Goal: Transaction & Acquisition: Purchase product/service

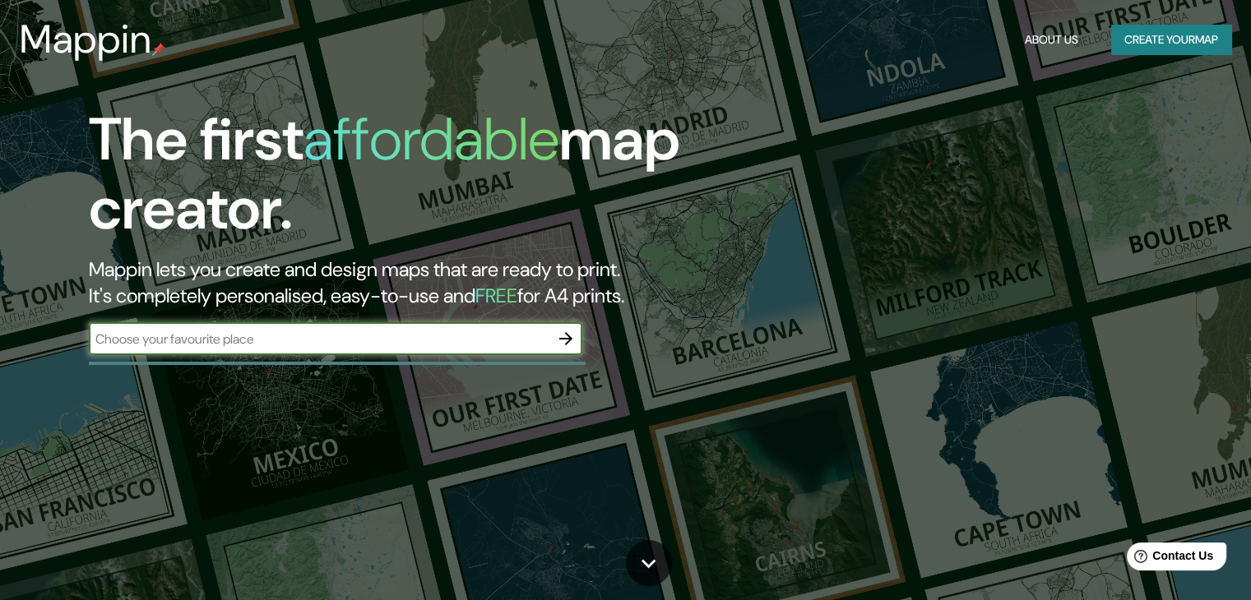
click at [214, 336] on input "text" at bounding box center [319, 339] width 461 height 19
type input "girardot"
click at [567, 338] on icon "button" at bounding box center [565, 338] width 13 height 13
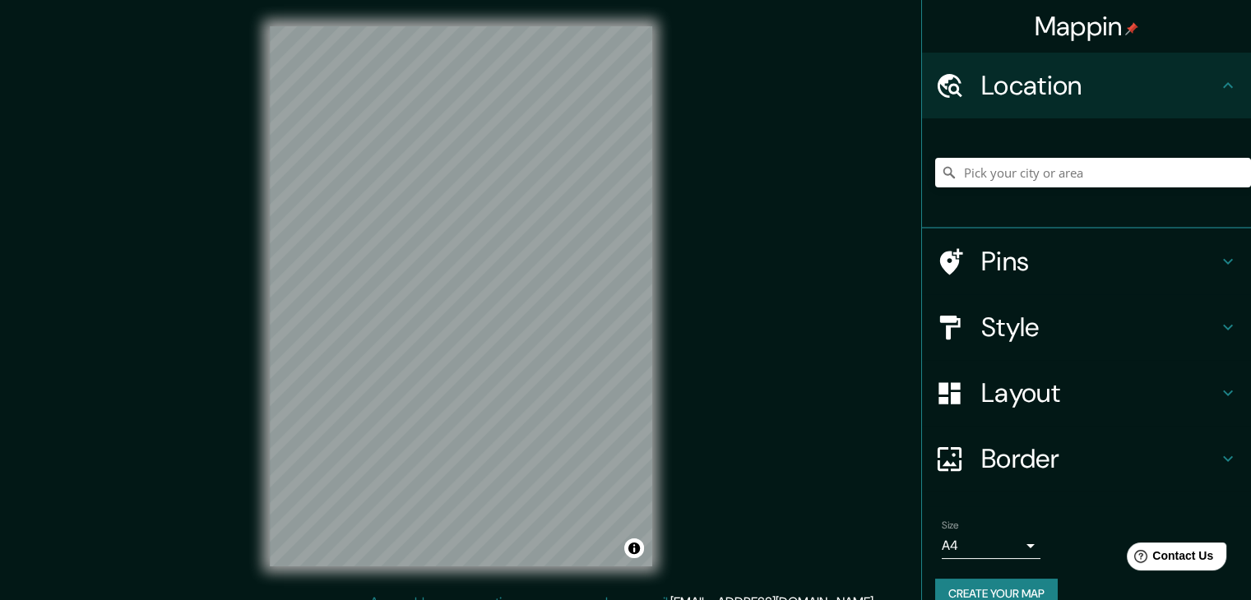
click at [1218, 256] on icon at bounding box center [1228, 262] width 20 height 20
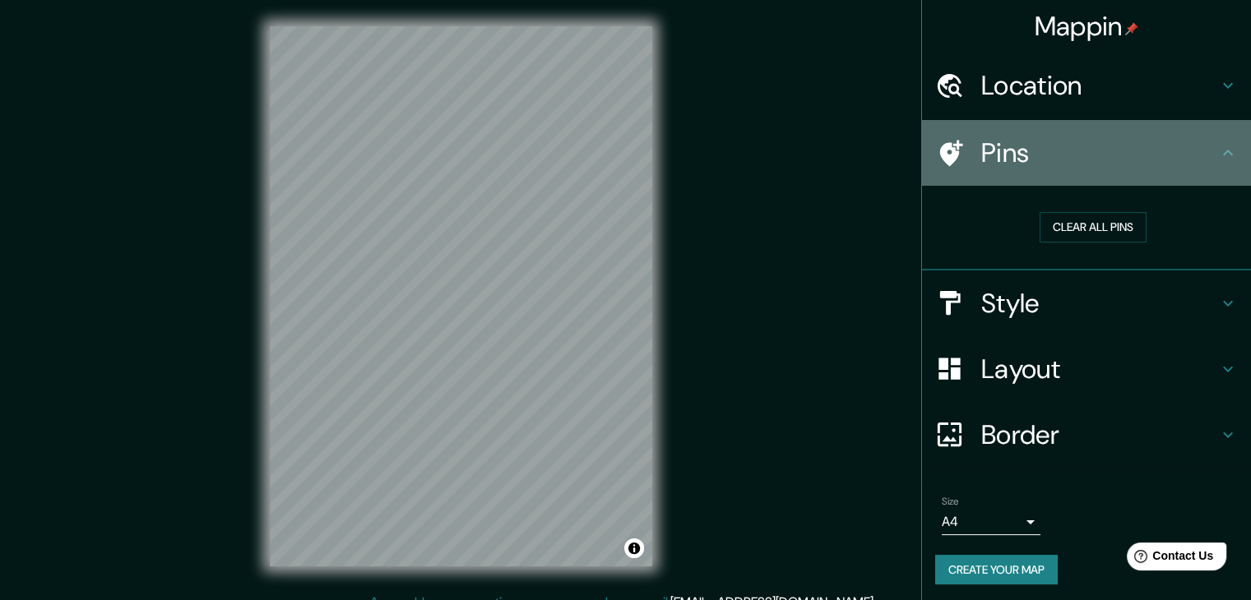
click at [1218, 150] on icon at bounding box center [1228, 153] width 20 height 20
click at [1223, 153] on icon at bounding box center [1228, 153] width 10 height 6
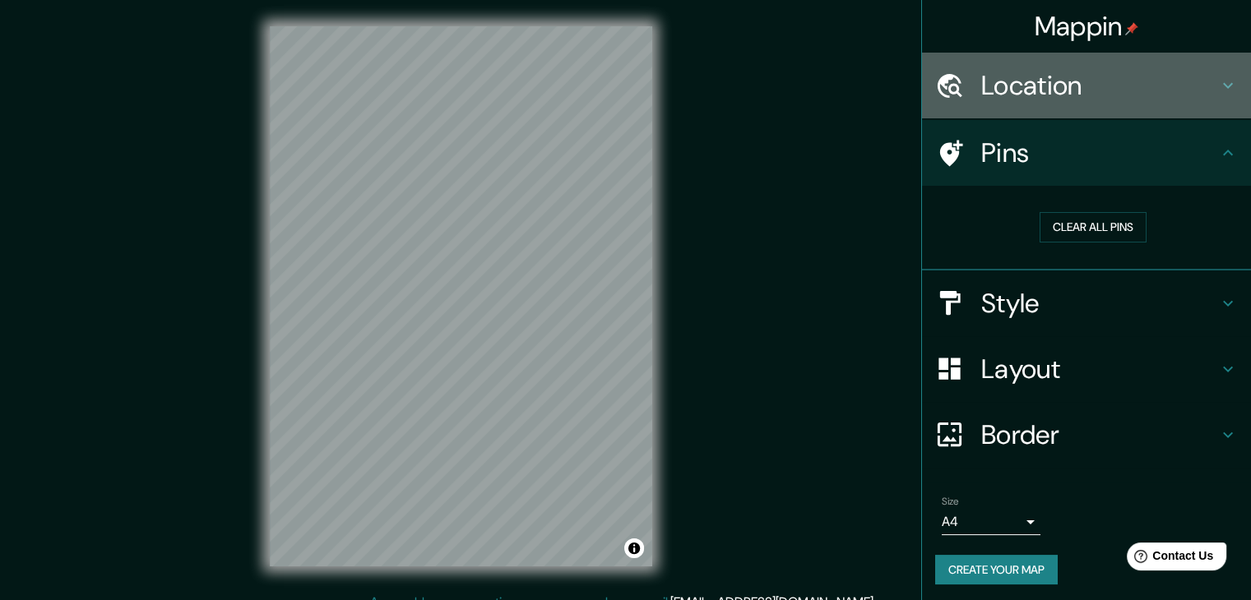
click at [1221, 81] on icon at bounding box center [1228, 86] width 20 height 20
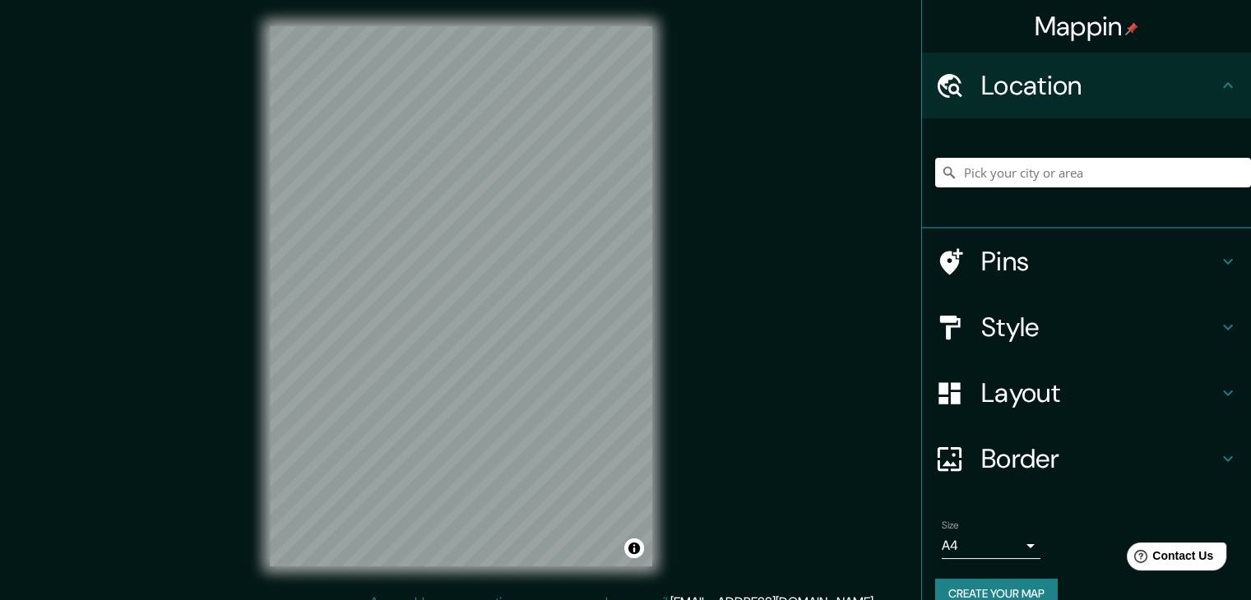
click at [1221, 326] on icon at bounding box center [1228, 327] width 20 height 20
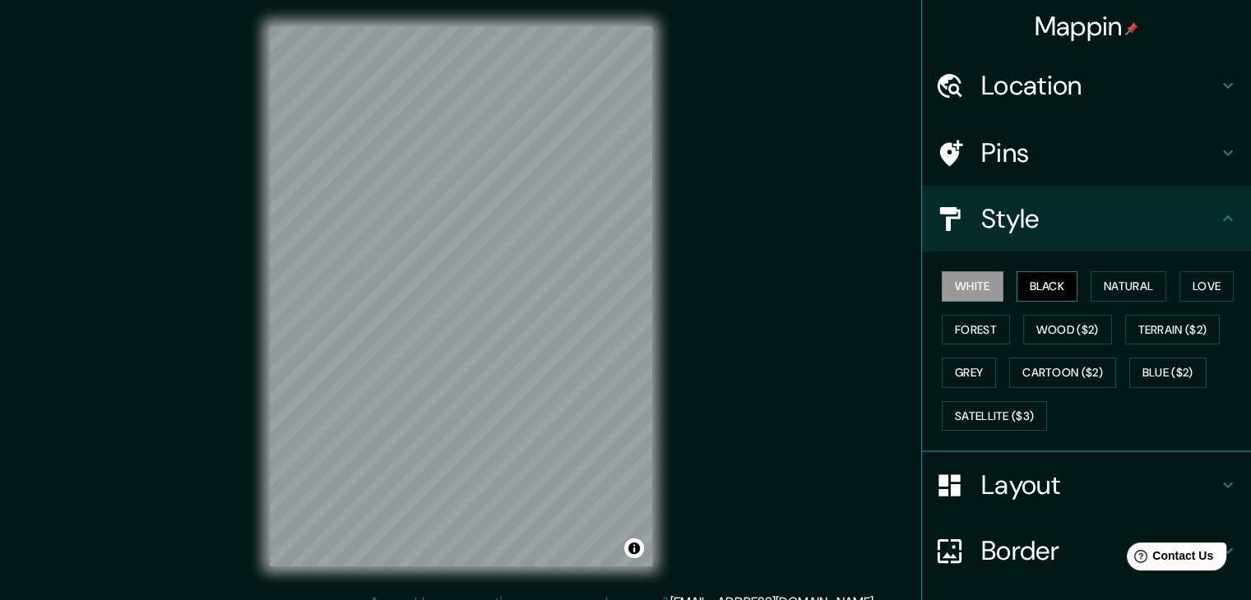
click at [1030, 288] on button "Black" at bounding box center [1047, 286] width 62 height 30
click at [1110, 275] on button "Natural" at bounding box center [1128, 286] width 76 height 30
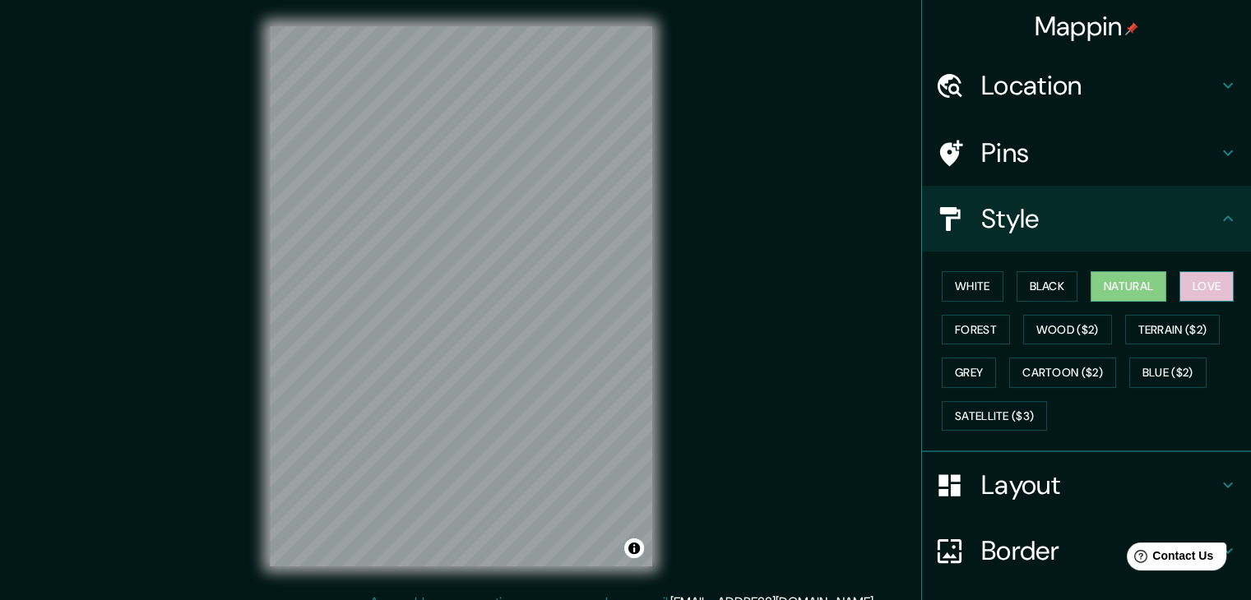
click at [1197, 277] on button "Love" at bounding box center [1206, 286] width 54 height 30
click at [980, 335] on button "Forest" at bounding box center [976, 330] width 68 height 30
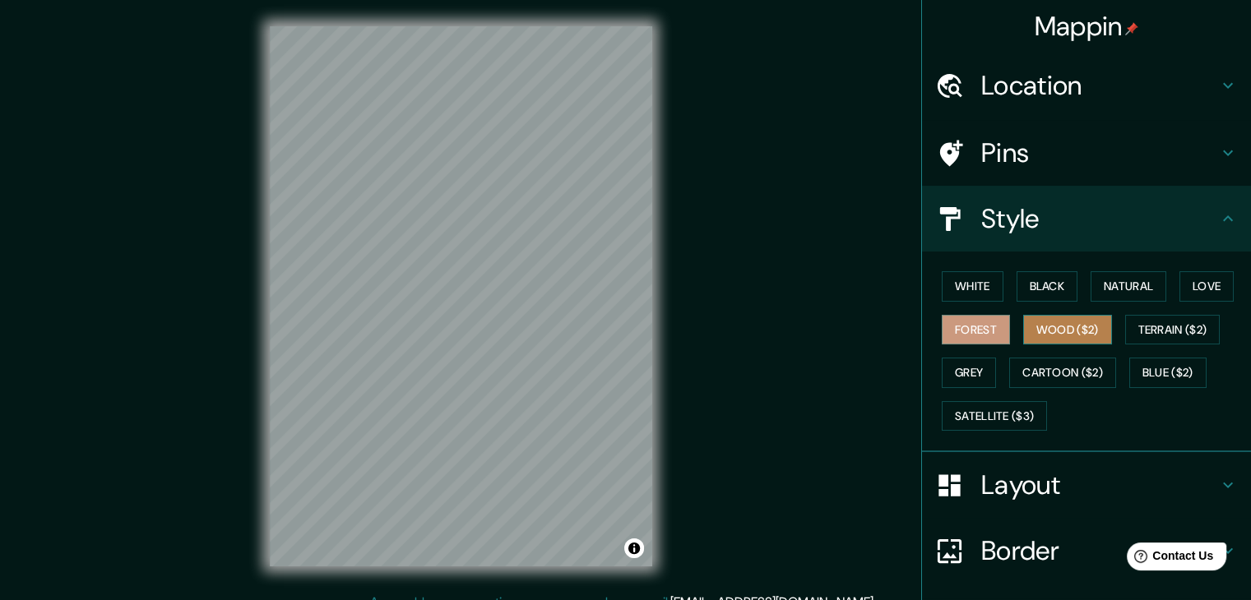
click at [1026, 333] on button "Wood ($2)" at bounding box center [1067, 330] width 89 height 30
click at [964, 371] on button "Grey" at bounding box center [969, 373] width 54 height 30
click at [970, 317] on button "Forest" at bounding box center [976, 330] width 68 height 30
click at [1049, 285] on button "Black" at bounding box center [1047, 286] width 62 height 30
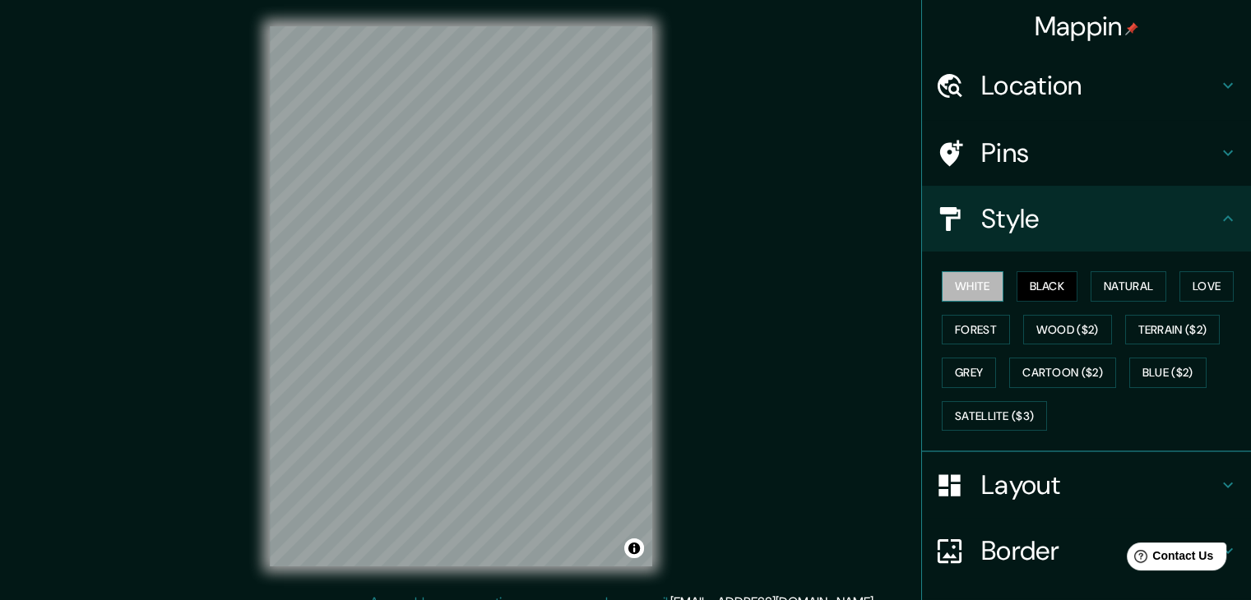
click at [977, 289] on button "White" at bounding box center [973, 286] width 62 height 30
click at [1092, 284] on button "Natural" at bounding box center [1128, 286] width 76 height 30
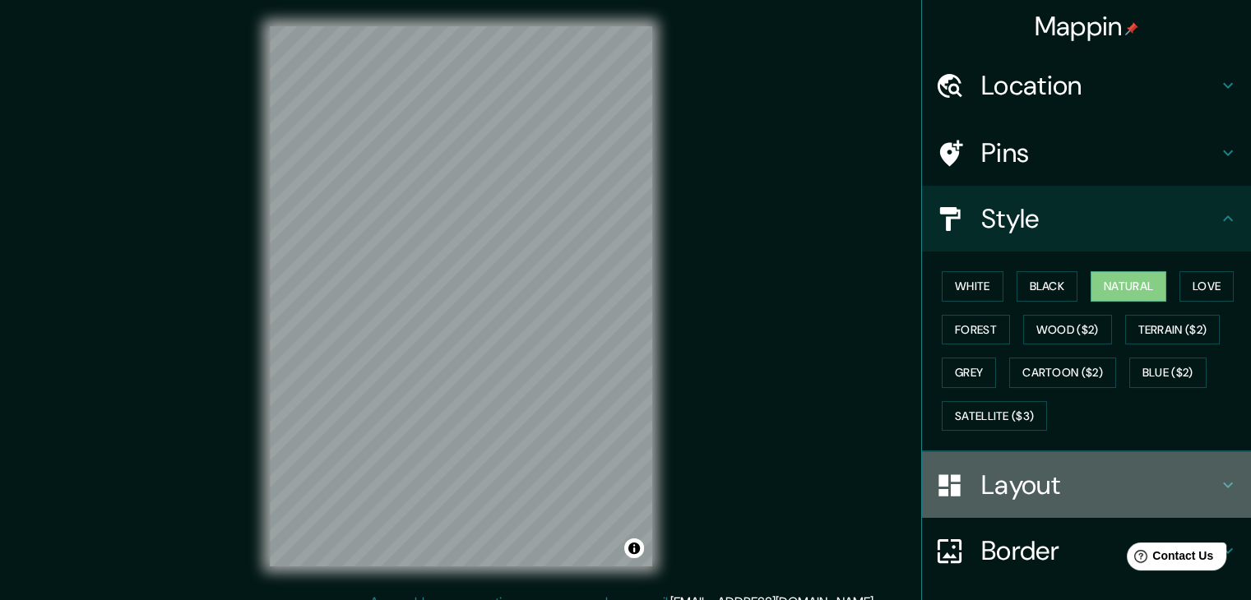
click at [1138, 469] on h4 "Layout" at bounding box center [1099, 485] width 237 height 33
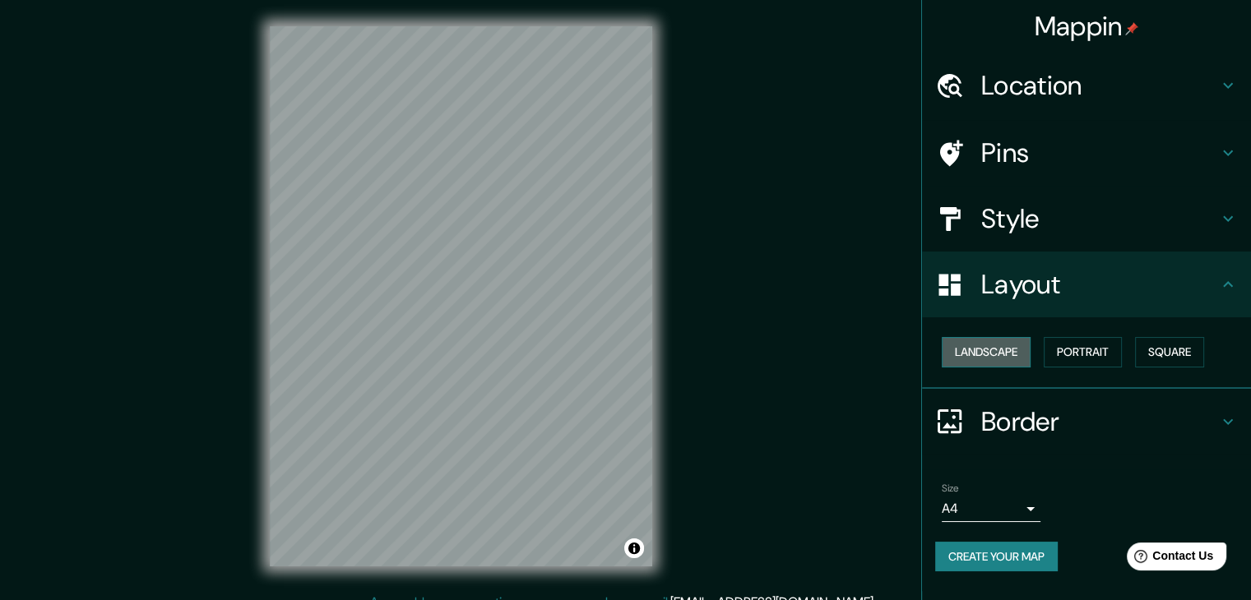
click at [1007, 352] on button "Landscape" at bounding box center [986, 352] width 89 height 30
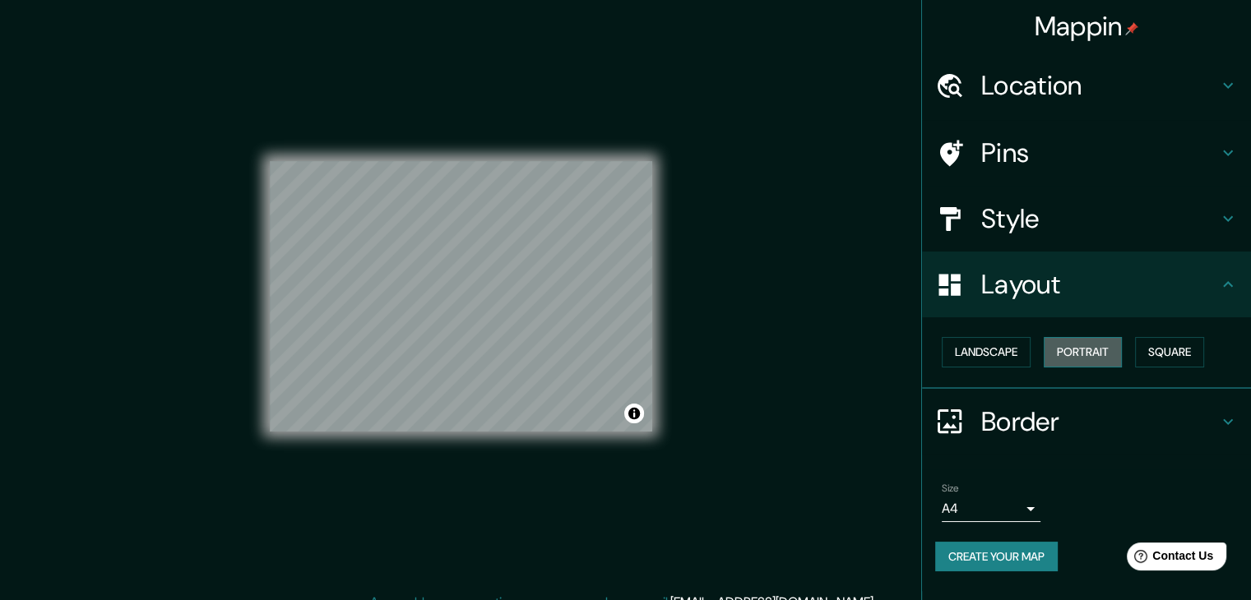
click at [1056, 349] on button "Portrait" at bounding box center [1083, 352] width 78 height 30
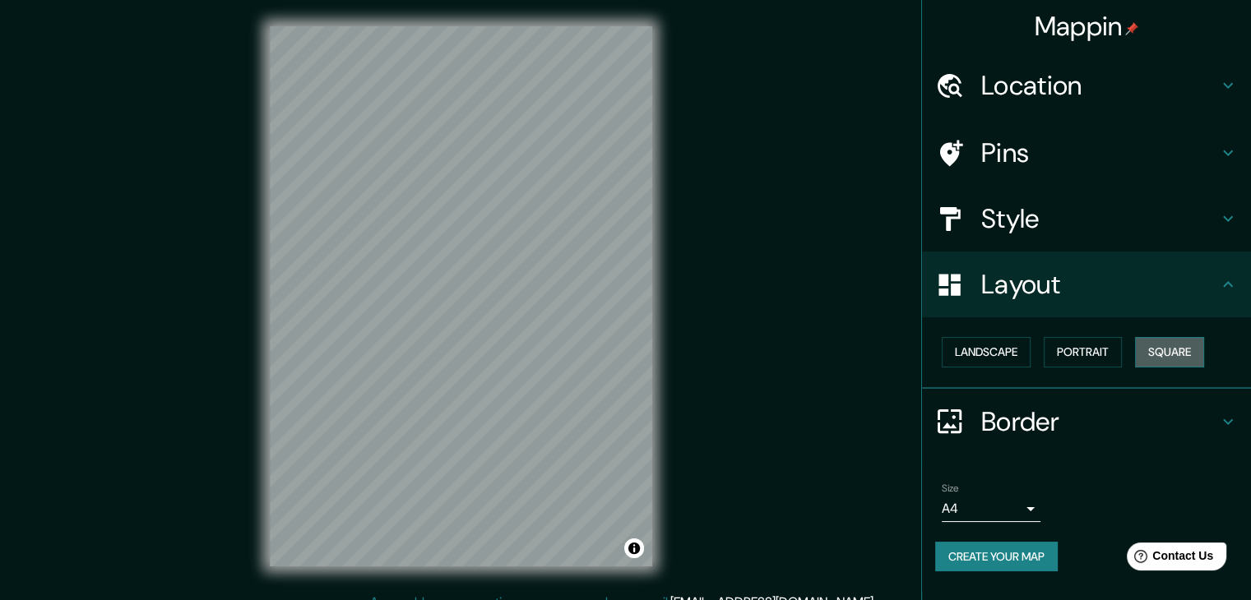
click at [1157, 348] on button "Square" at bounding box center [1169, 352] width 69 height 30
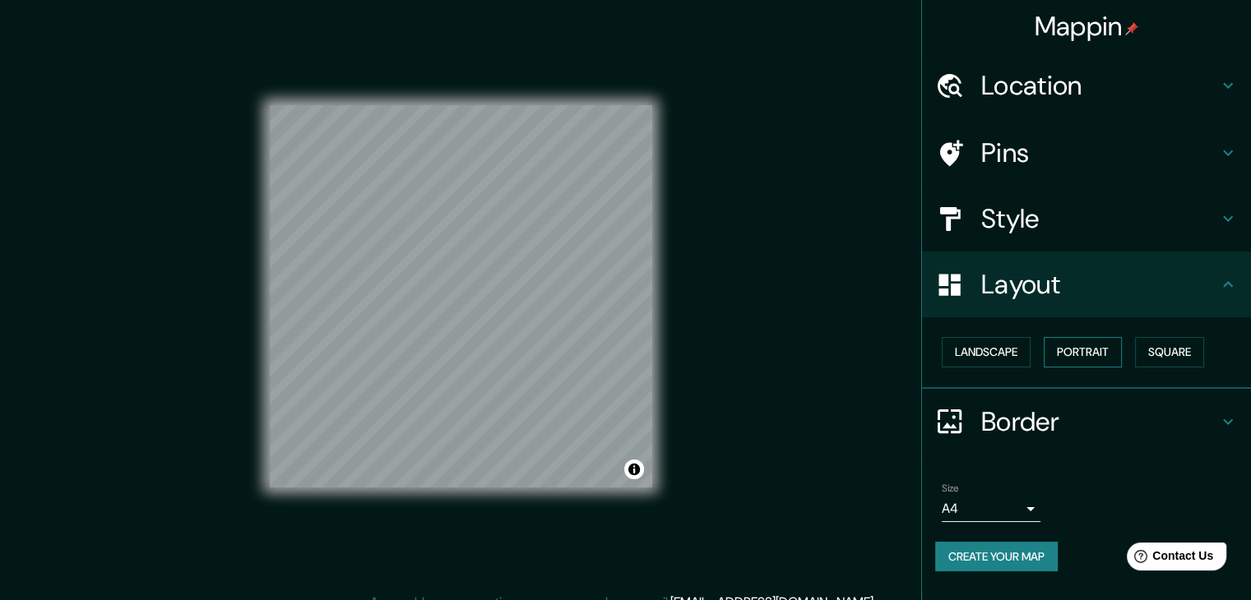
click at [1107, 353] on button "Portrait" at bounding box center [1083, 352] width 78 height 30
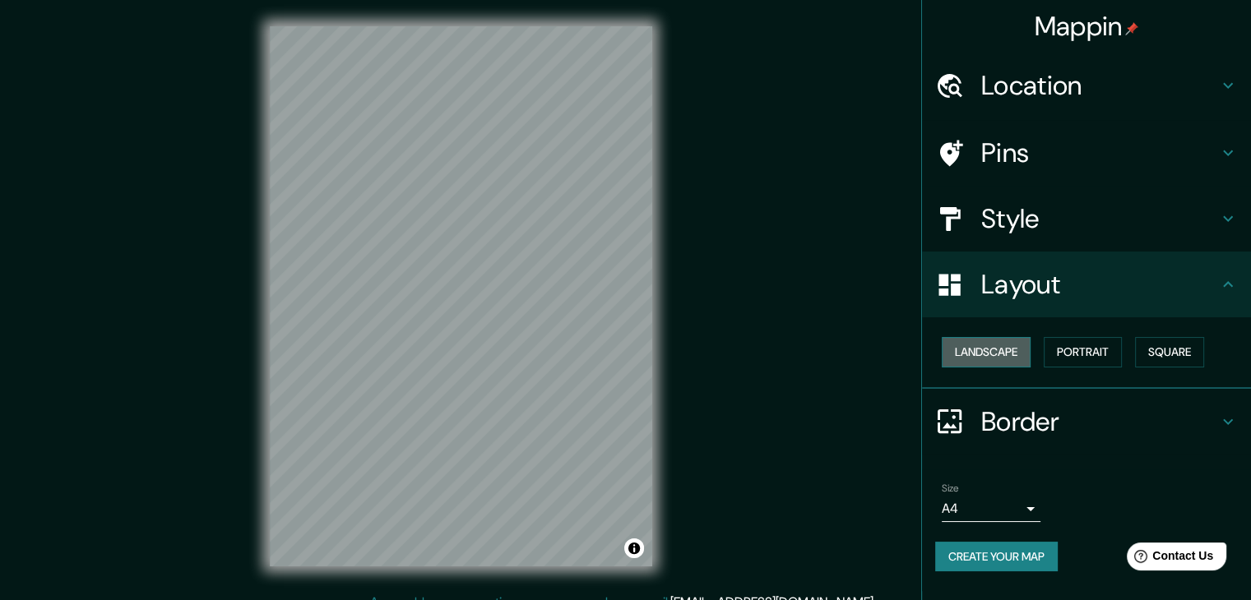
click at [1002, 346] on button "Landscape" at bounding box center [986, 352] width 89 height 30
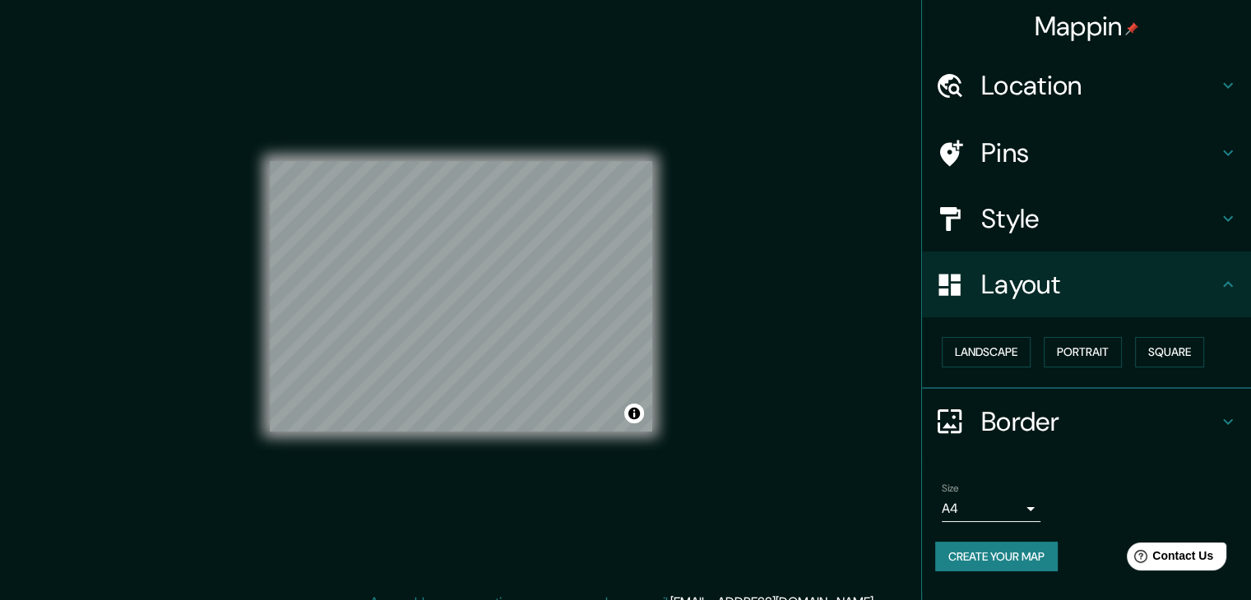
click at [1092, 415] on h4 "Border" at bounding box center [1099, 421] width 237 height 33
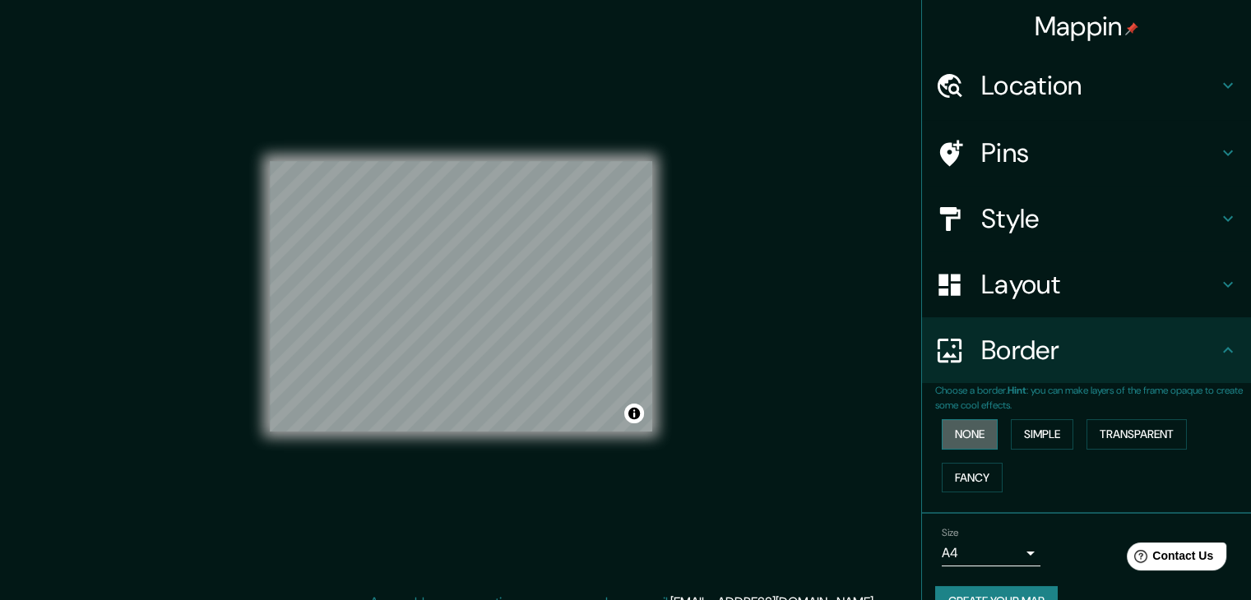
click at [974, 428] on button "None" at bounding box center [970, 434] width 56 height 30
click at [1040, 431] on button "Simple" at bounding box center [1042, 434] width 63 height 30
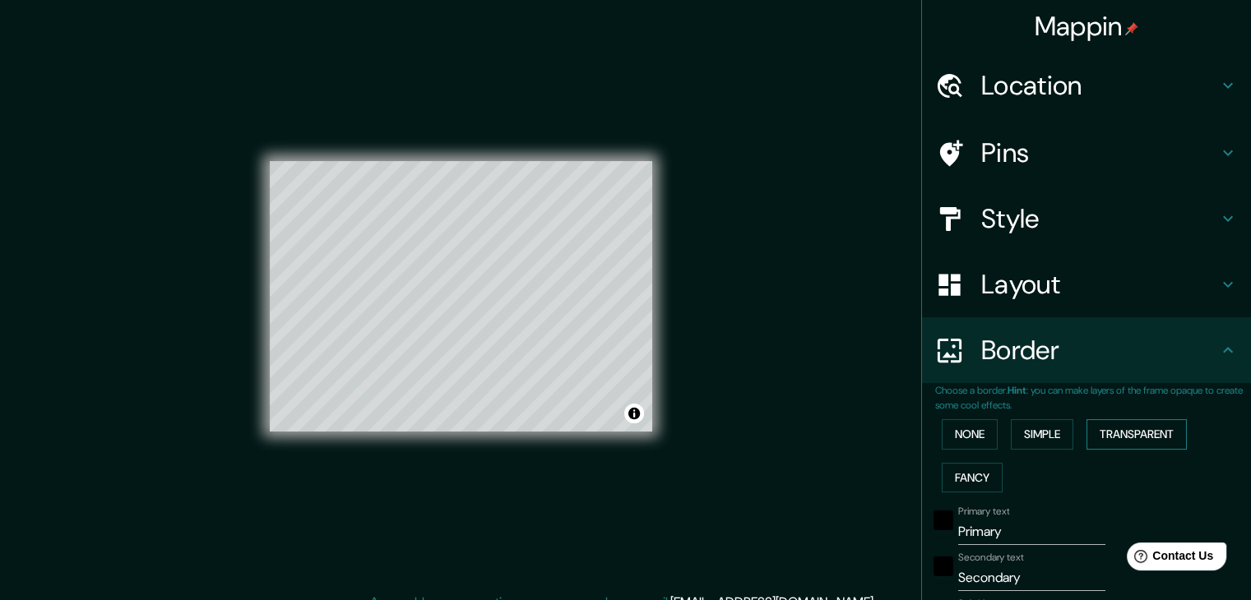
click at [1120, 431] on button "Transparent" at bounding box center [1136, 434] width 100 height 30
click at [960, 479] on button "Fancy" at bounding box center [972, 478] width 61 height 30
click at [971, 430] on button "None" at bounding box center [970, 434] width 56 height 30
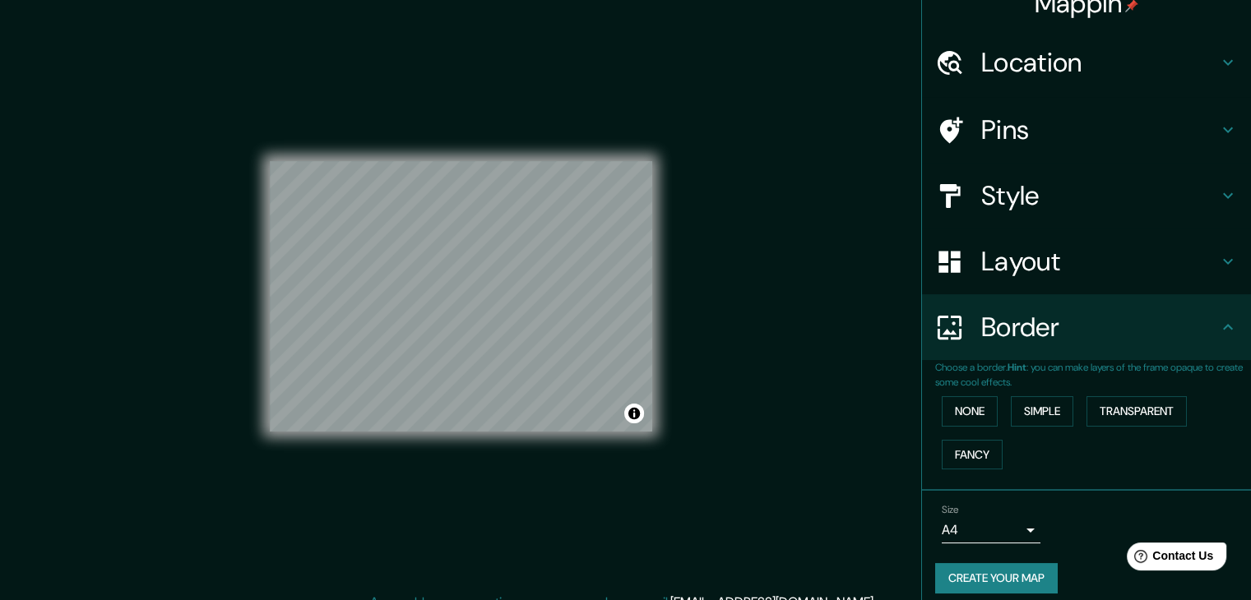
scroll to position [35, 0]
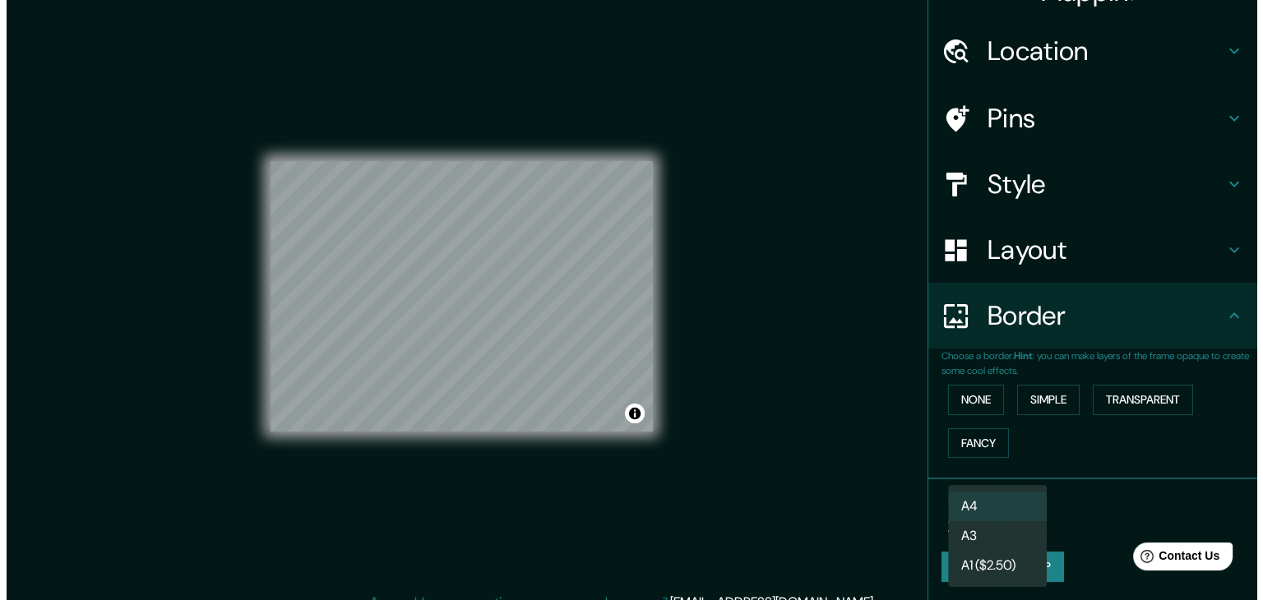
click at [1026, 519] on body "Mappin Location Pins Style Layout Border Choose a border. Hint : you can make l…" at bounding box center [625, 300] width 1251 height 600
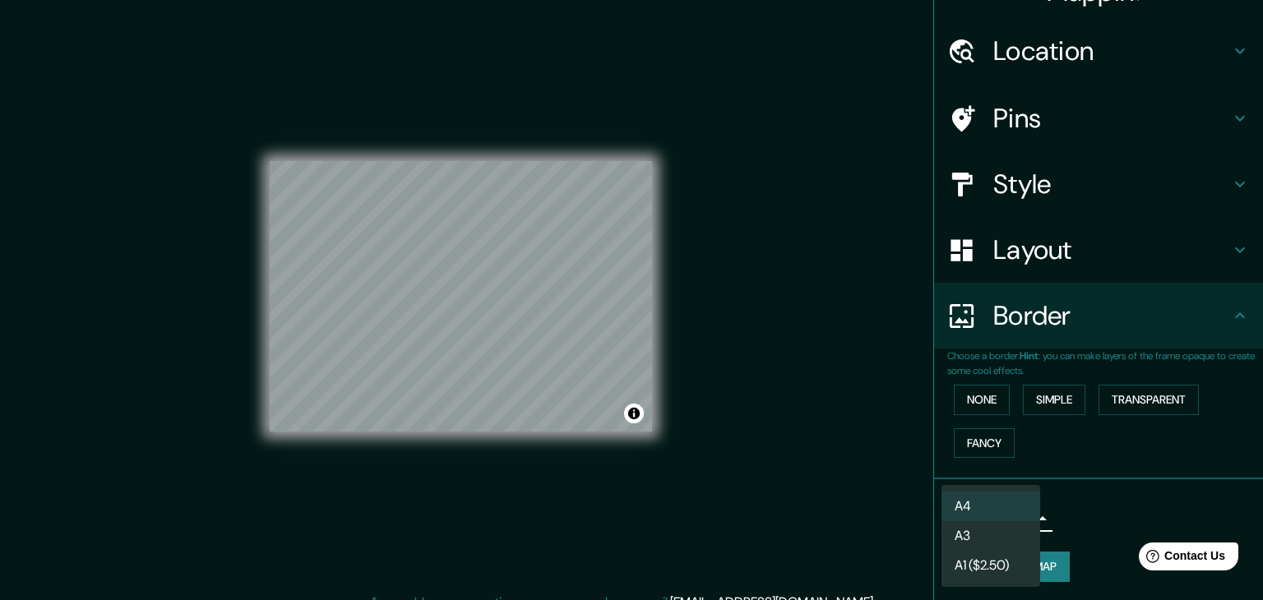
click at [979, 540] on li "A3" at bounding box center [991, 536] width 99 height 30
type input "a4"
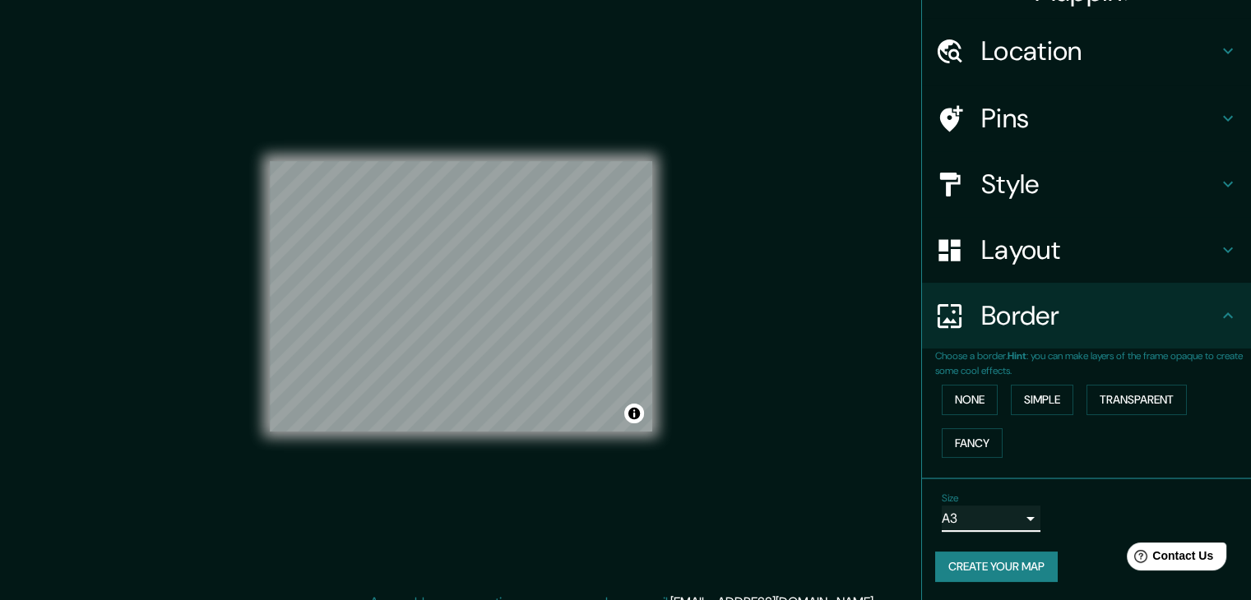
scroll to position [19, 0]
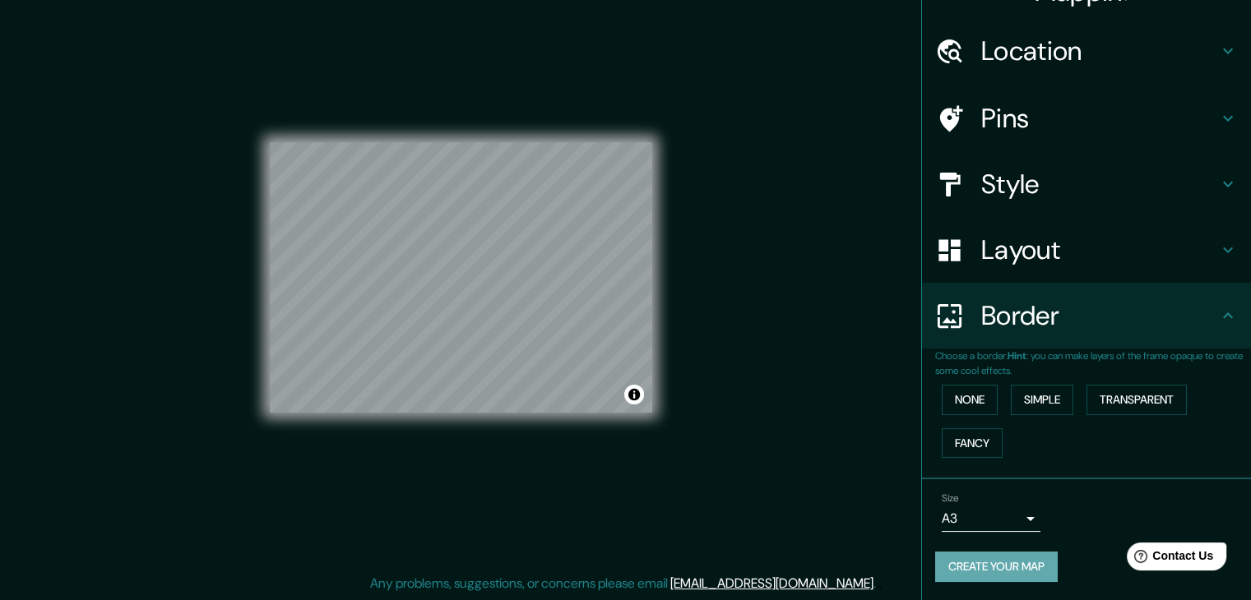
click at [1030, 571] on button "Create your map" at bounding box center [996, 567] width 123 height 30
click at [970, 570] on button "Create your map" at bounding box center [996, 567] width 123 height 30
click at [957, 558] on button "Create your map" at bounding box center [996, 567] width 123 height 30
click at [1043, 567] on button "Create your map" at bounding box center [996, 567] width 123 height 30
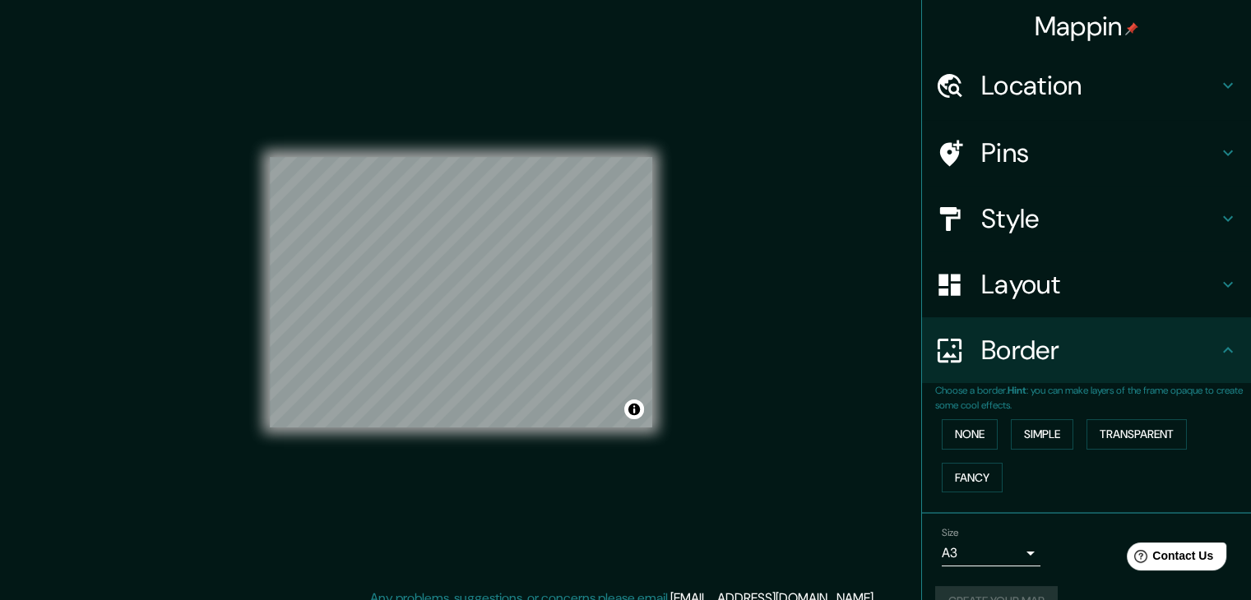
scroll to position [0, 0]
